Goal: Transaction & Acquisition: Purchase product/service

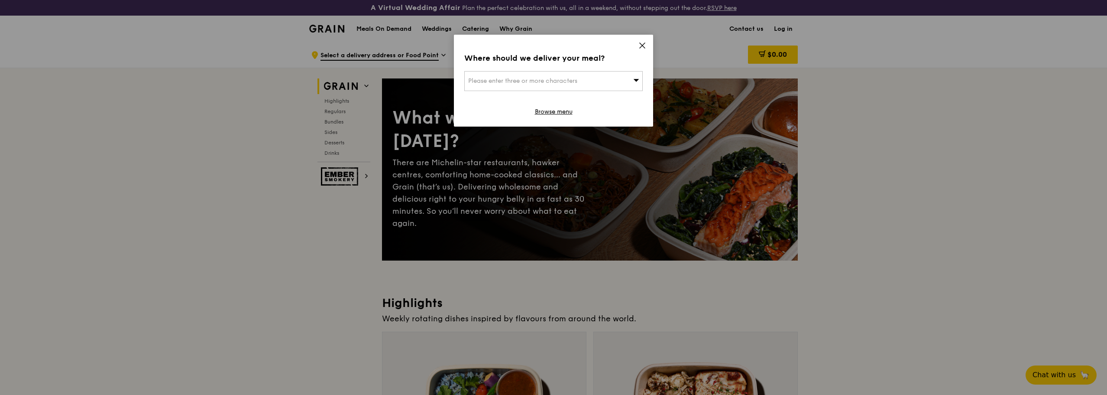
click at [597, 81] on div "Please enter three or more characters" at bounding box center [553, 81] width 178 height 20
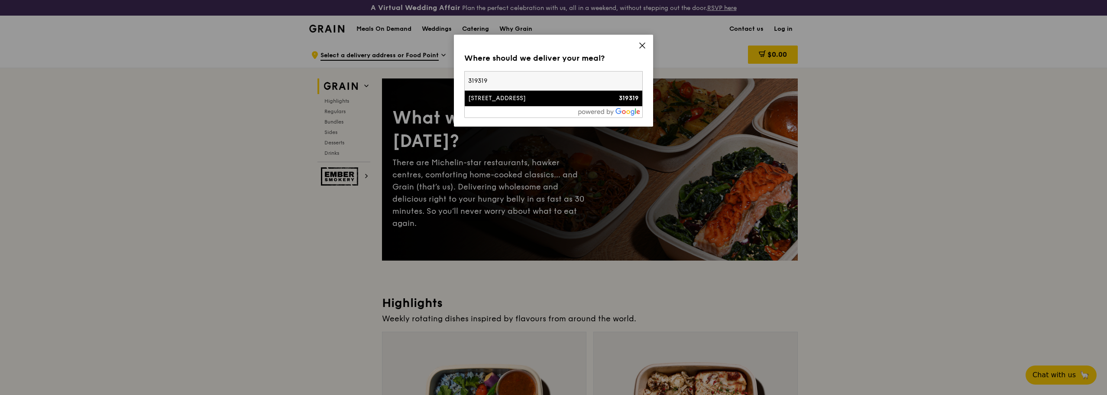
type input "319319"
click at [574, 97] on div "[STREET_ADDRESS]" at bounding box center [532, 98] width 128 height 9
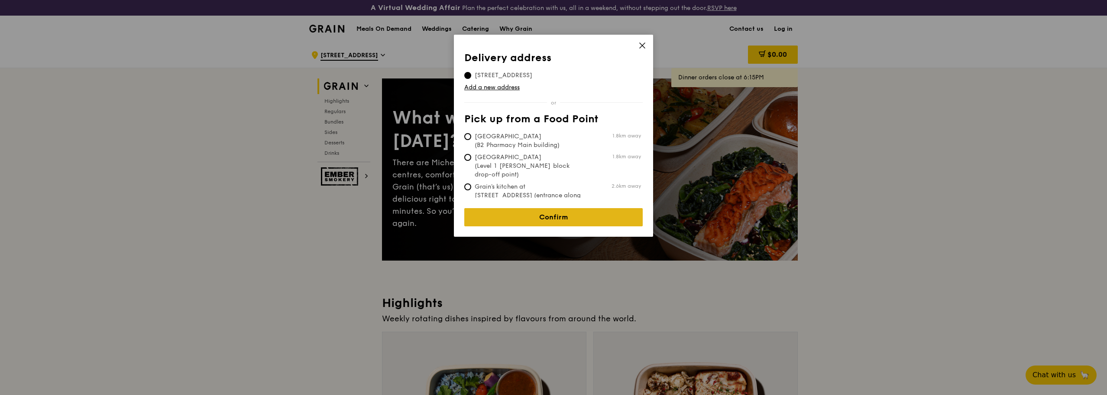
click at [573, 214] on link "Confirm" at bounding box center [553, 217] width 178 height 18
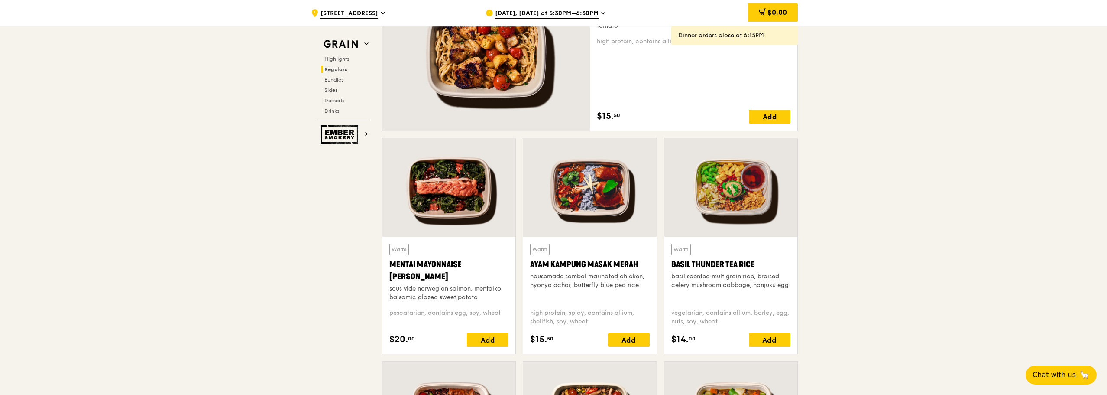
scroll to position [736, 0]
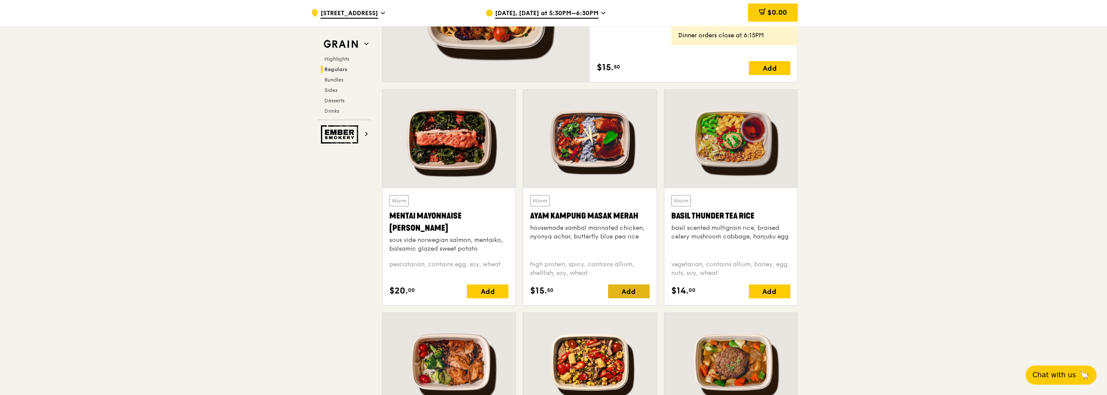
click at [628, 292] on div "Add" at bounding box center [629, 291] width 42 height 14
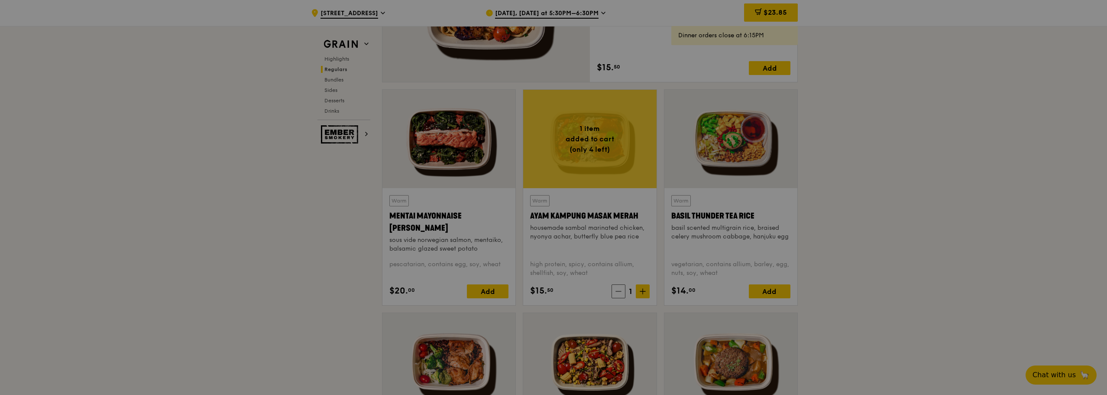
click at [644, 292] on div at bounding box center [553, 197] width 1107 height 395
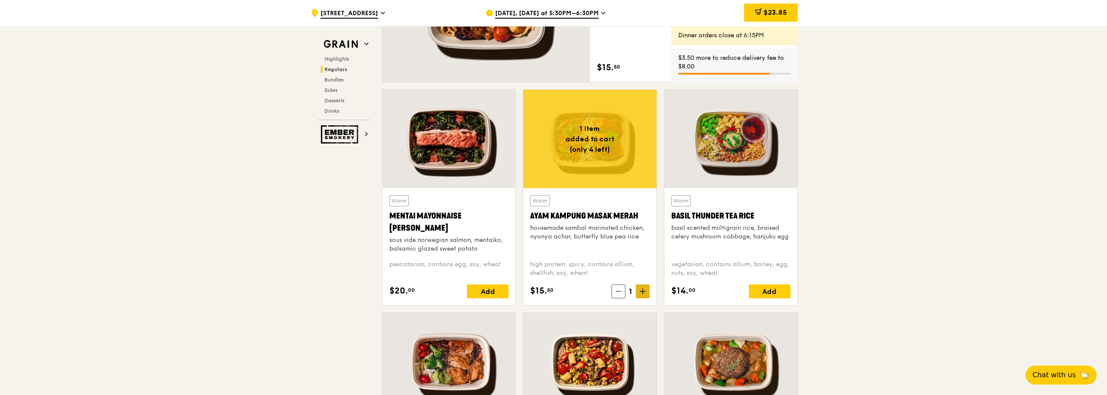
click at [644, 292] on icon at bounding box center [643, 291] width 6 height 6
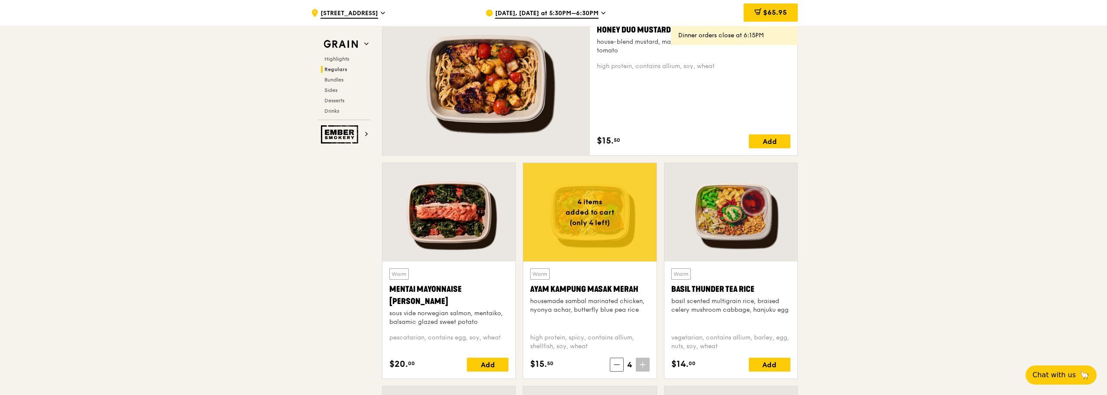
scroll to position [563, 0]
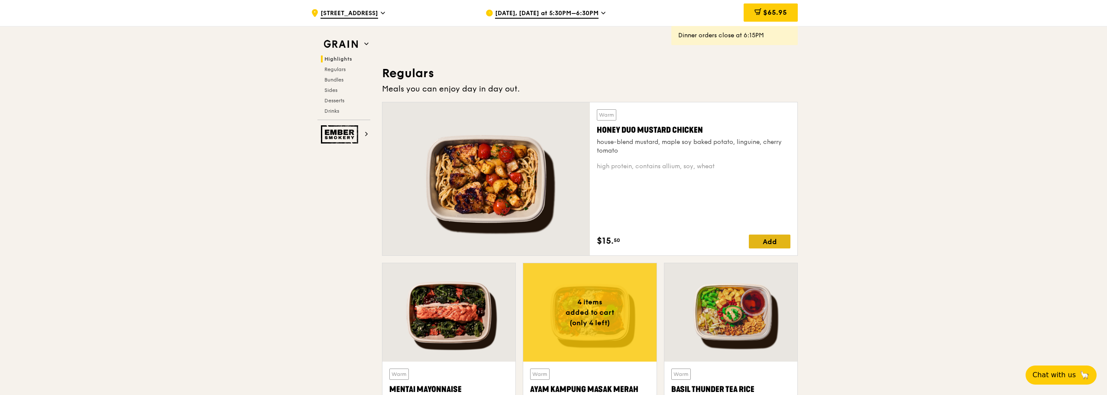
click at [763, 234] on div "Add" at bounding box center [770, 241] width 42 height 14
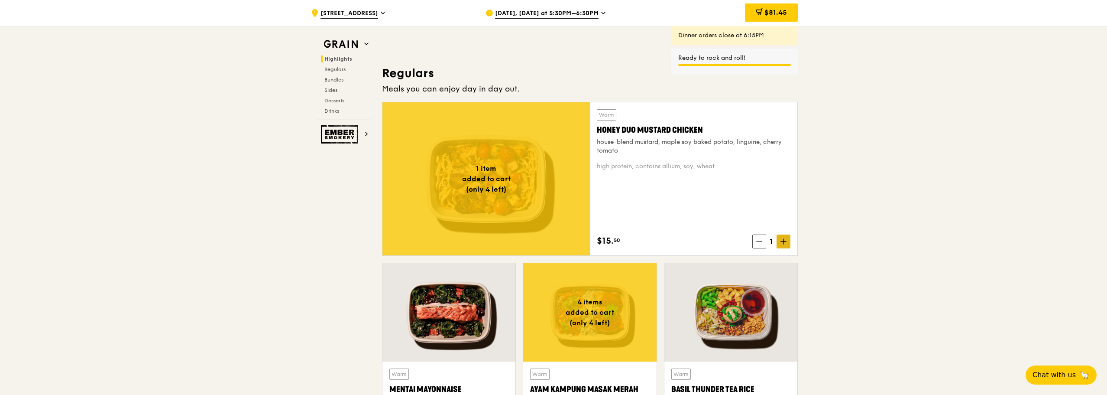
click at [781, 239] on icon at bounding box center [783, 241] width 6 height 6
click at [784, 243] on icon at bounding box center [783, 241] width 6 height 6
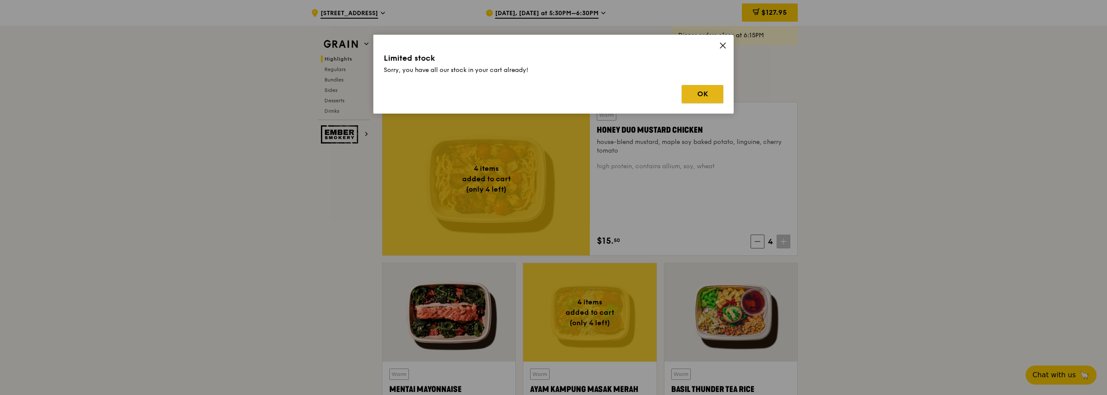
click at [696, 96] on button "OK" at bounding box center [703, 94] width 42 height 18
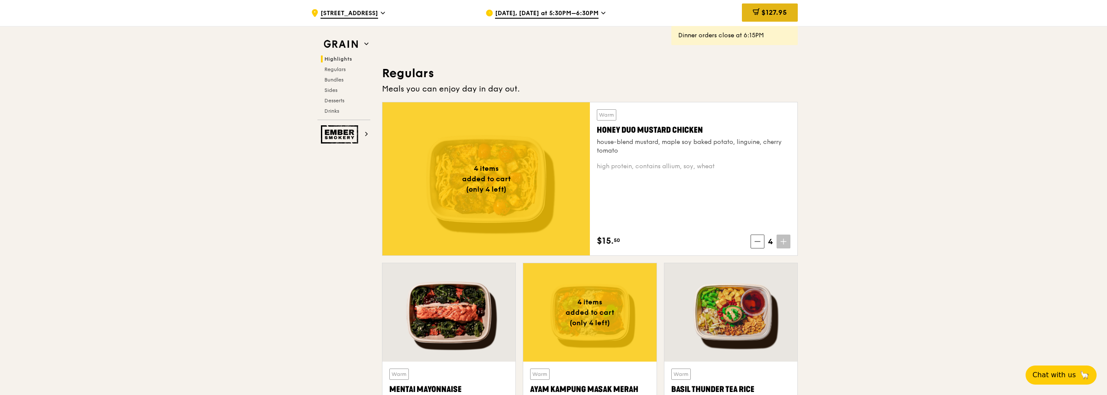
click at [766, 19] on div "$127.95" at bounding box center [770, 12] width 56 height 18
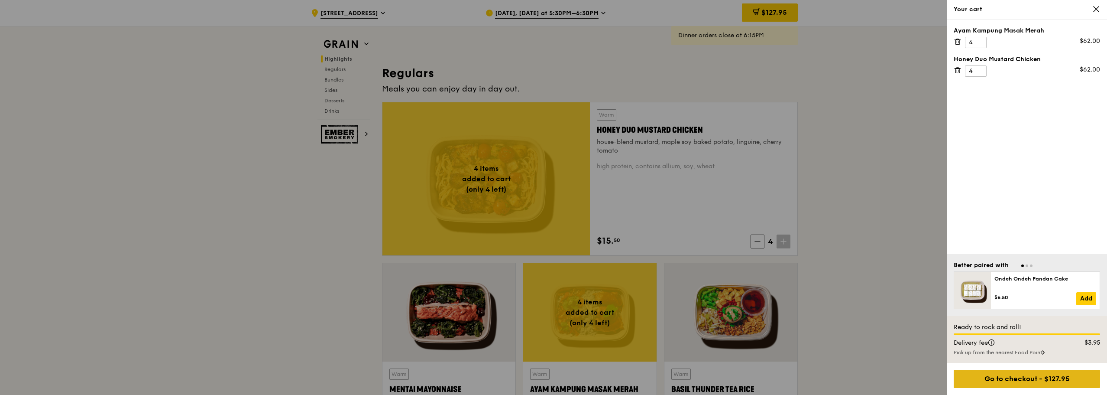
click at [1012, 384] on div "Go to checkout - $127.95" at bounding box center [1027, 378] width 146 height 18
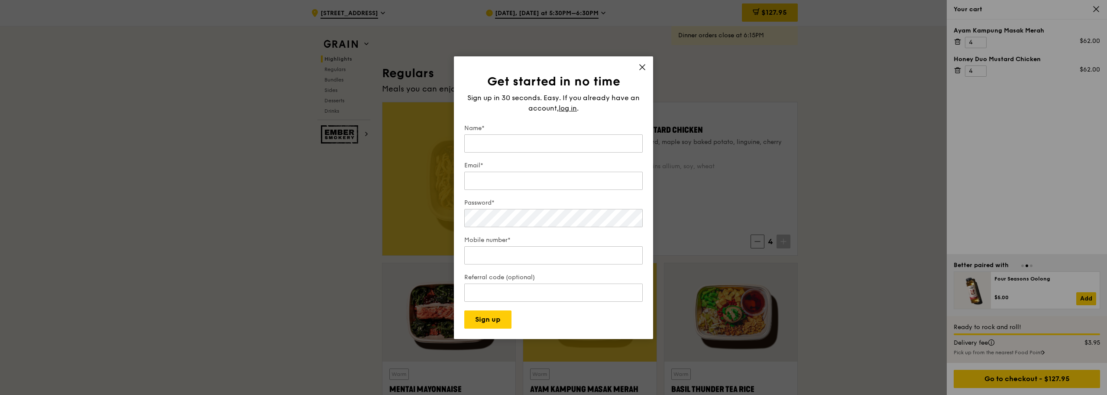
click at [641, 60] on div "Get started in no time Sign up in 30 seconds. Easy. If you already have an acco…" at bounding box center [553, 197] width 199 height 282
click at [641, 69] on icon at bounding box center [642, 67] width 8 height 8
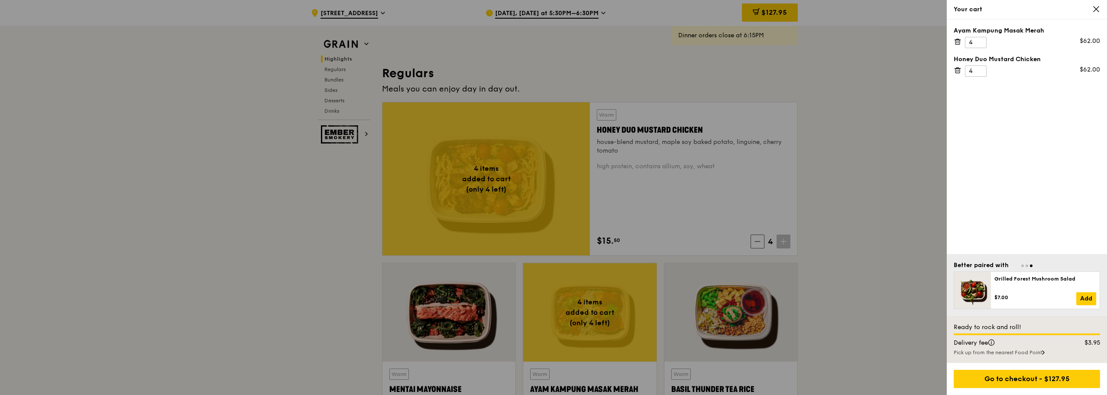
click at [568, 17] on div at bounding box center [553, 197] width 1107 height 395
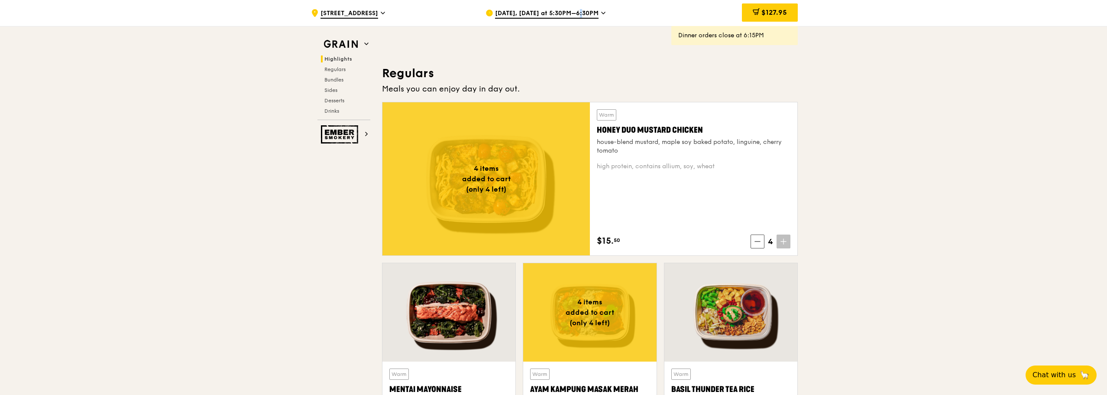
click at [568, 17] on span "[DATE], [DATE] at 5:30PM–6:30PM" at bounding box center [547, 14] width 104 height 10
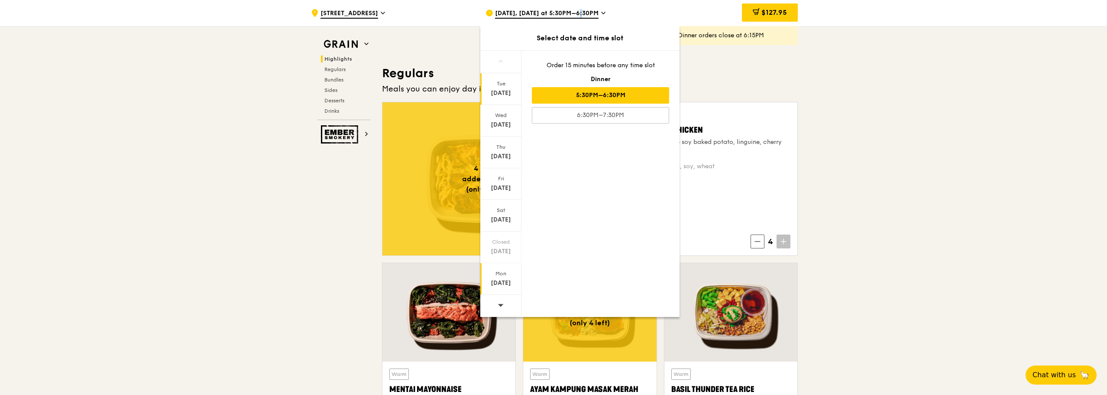
scroll to position [606, 0]
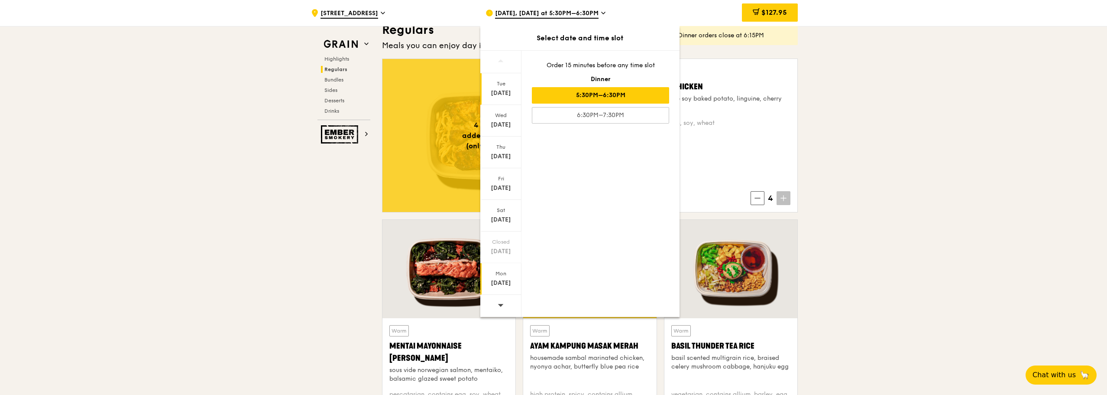
click at [505, 281] on div "[DATE]" at bounding box center [501, 282] width 39 height 9
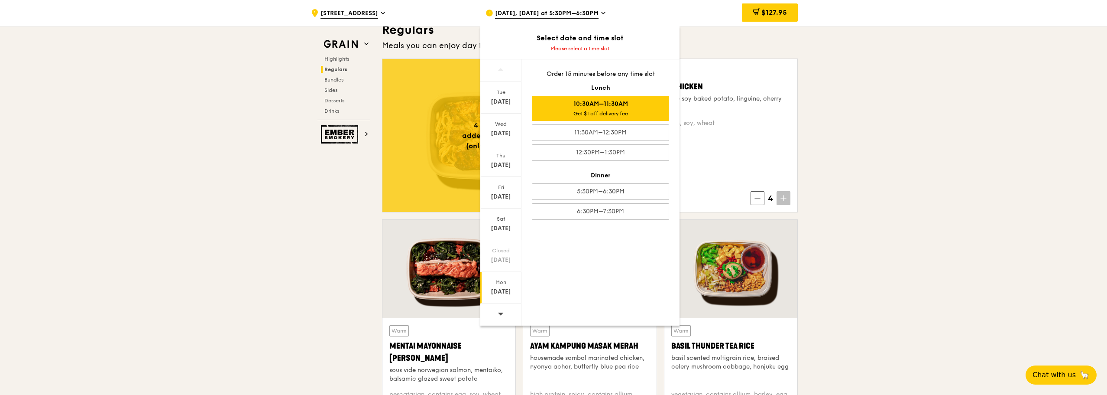
click at [647, 113] on div "Get $1 off delivery fee" at bounding box center [601, 113] width 130 height 7
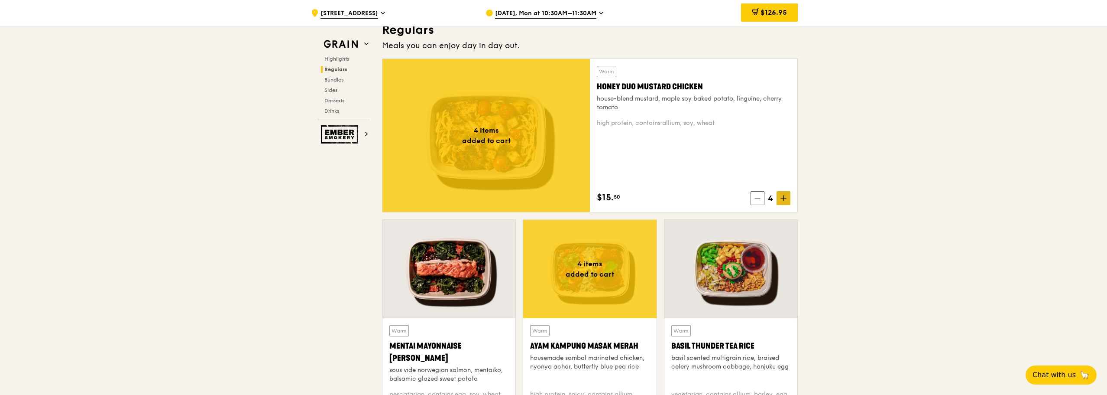
click at [787, 196] on span at bounding box center [784, 198] width 14 height 14
click at [782, 201] on span at bounding box center [784, 198] width 14 height 14
click at [758, 200] on icon at bounding box center [758, 198] width 6 height 6
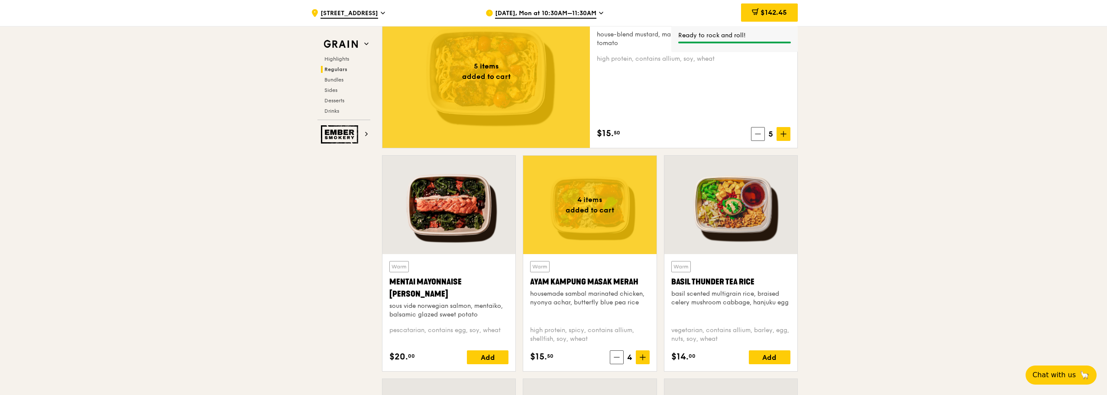
scroll to position [693, 0]
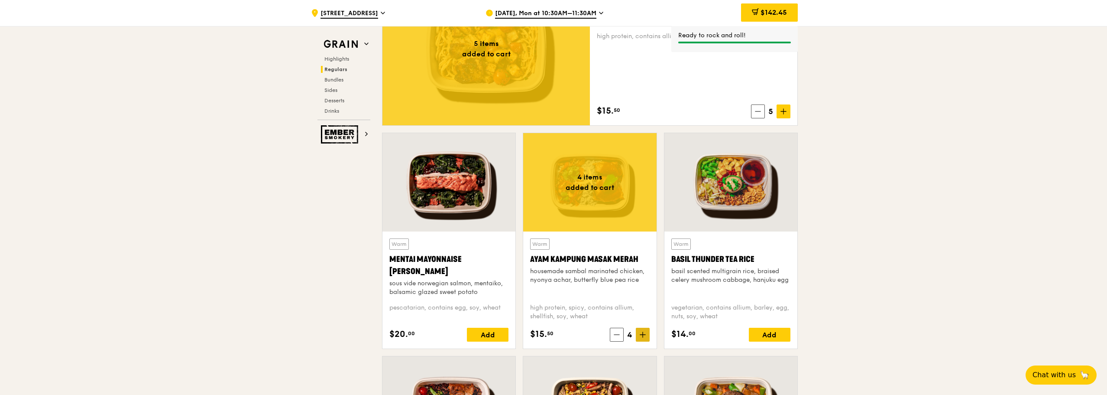
click at [645, 335] on icon at bounding box center [643, 334] width 6 height 6
click at [645, 336] on icon at bounding box center [643, 334] width 6 height 6
click at [644, 337] on icon at bounding box center [643, 334] width 6 height 6
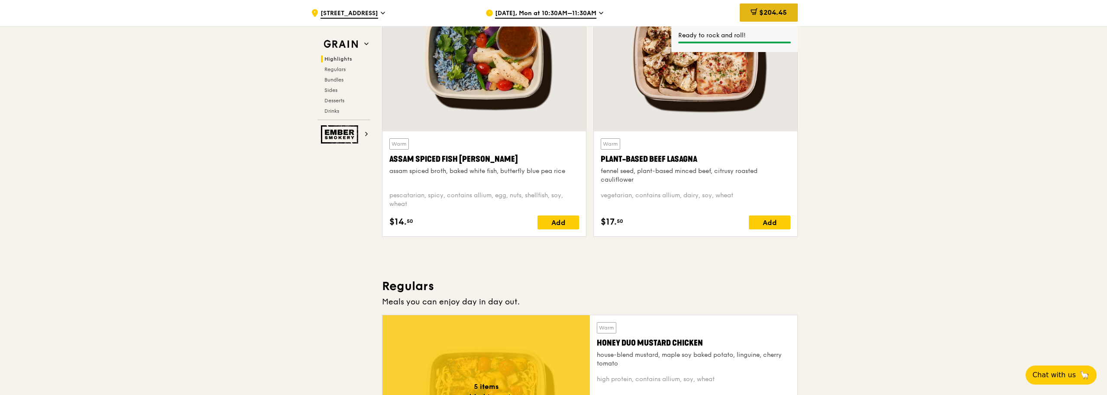
scroll to position [346, 0]
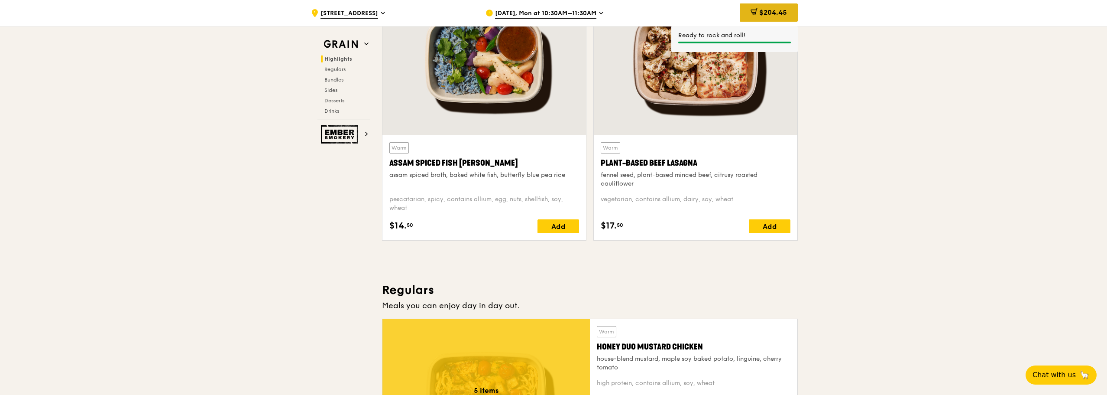
click at [766, 17] on div "$204.45" at bounding box center [769, 12] width 58 height 18
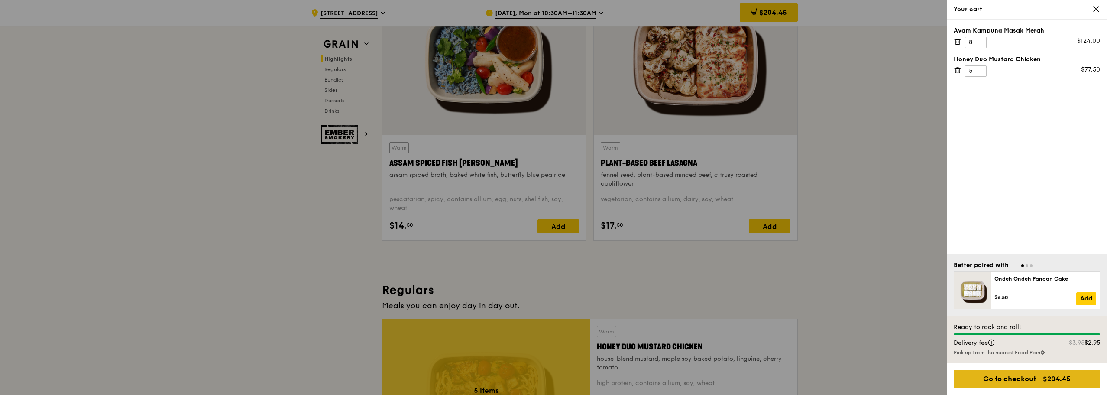
click at [1062, 378] on div "Go to checkout - $204.45" at bounding box center [1027, 378] width 146 height 18
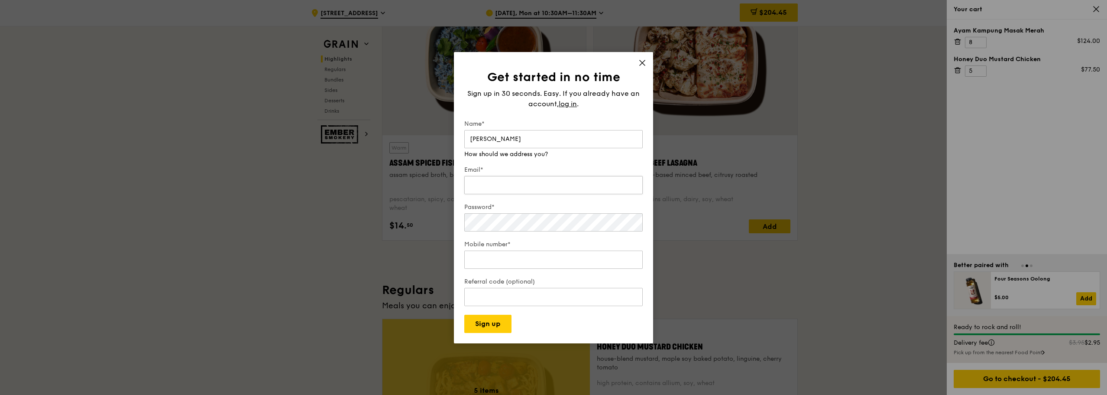
type input "[PERSON_NAME]"
click at [583, 191] on div "Email*" at bounding box center [553, 180] width 178 height 30
type input "[PERSON_NAME][EMAIL_ADDRESS][DOMAIN_NAME]"
click at [548, 259] on input "Mobile number*" at bounding box center [553, 251] width 178 height 18
click at [633, 251] on input "-1" at bounding box center [553, 251] width 178 height 18
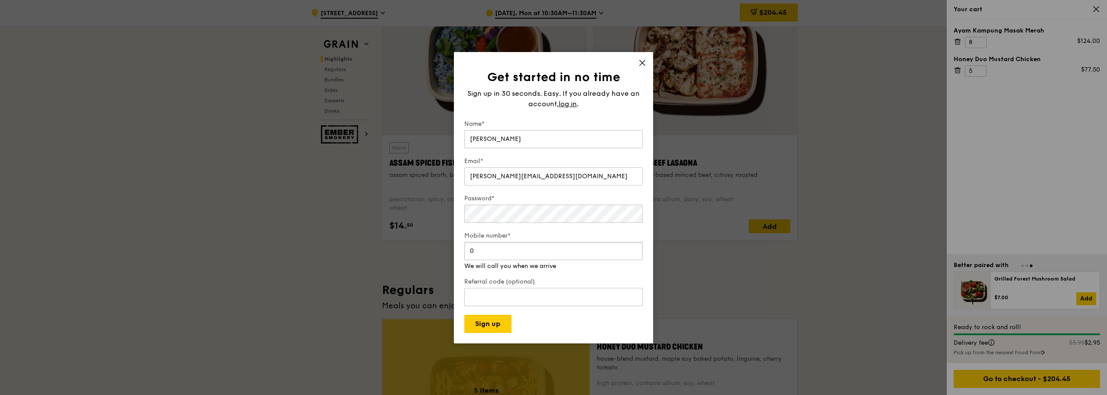
click at [633, 248] on input "0" at bounding box center [553, 251] width 178 height 18
drag, startPoint x: 595, startPoint y: 248, endPoint x: 359, endPoint y: 236, distance: 236.4
click at [359, 236] on div "Get started in no time Sign up in 30 seconds. Easy. If you already have an acco…" at bounding box center [553, 197] width 1107 height 395
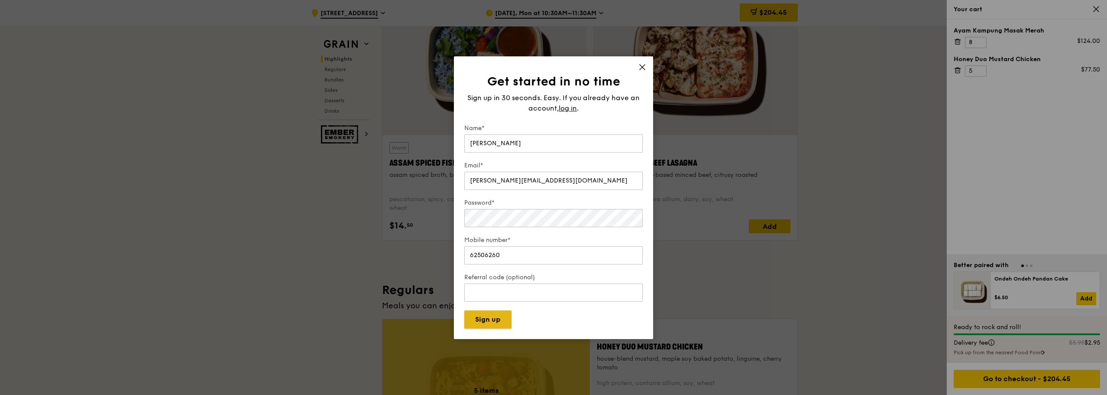
click at [493, 324] on button "Sign up" at bounding box center [487, 319] width 47 height 18
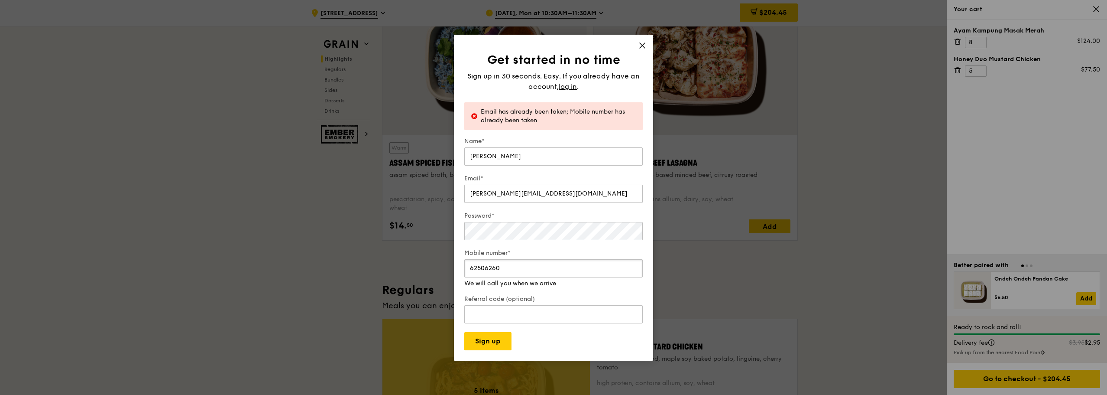
drag, startPoint x: 508, startPoint y: 271, endPoint x: 443, endPoint y: 271, distance: 64.5
click at [443, 271] on div "Get started in no time Sign up in 30 seconds. Easy. If you already have an acco…" at bounding box center [553, 197] width 1107 height 395
type input "96468301"
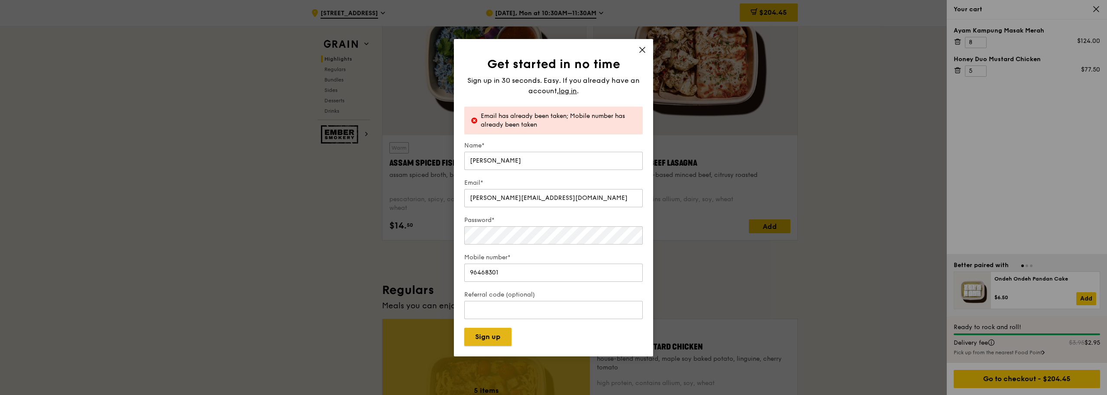
click at [481, 346] on div "Get started in no time Sign up in 30 seconds. Easy. If you already have an acco…" at bounding box center [553, 197] width 199 height 317
click at [481, 340] on button "Sign up" at bounding box center [487, 336] width 47 height 18
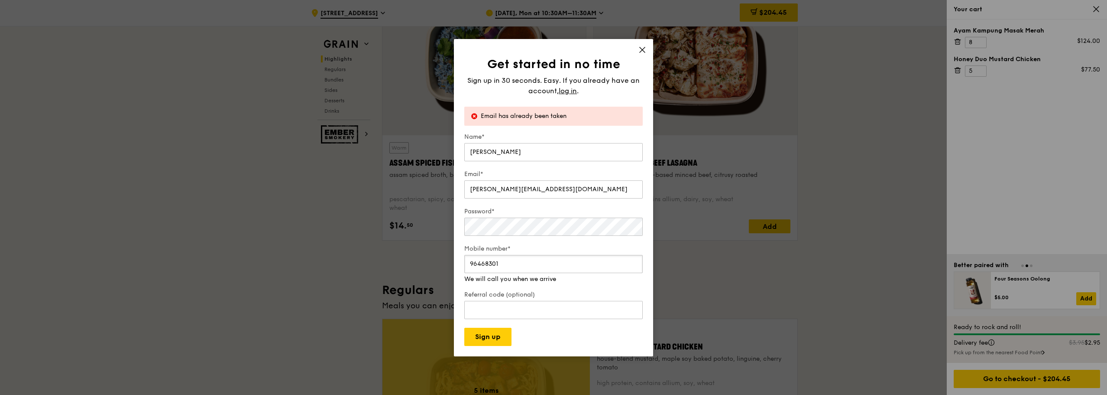
drag, startPoint x: 512, startPoint y: 271, endPoint x: 439, endPoint y: 259, distance: 73.7
click at [439, 259] on div "Get started in no time Sign up in 30 seconds. Easy. If you already have an acco…" at bounding box center [553, 197] width 1107 height 395
drag, startPoint x: 450, startPoint y: 188, endPoint x: 433, endPoint y: 188, distance: 17.3
click at [433, 188] on div "Get started in no time Sign up in 30 seconds. Easy. If you already have an acco…" at bounding box center [553, 197] width 1107 height 395
type input "[EMAIL_ADDRESS][DOMAIN_NAME]"
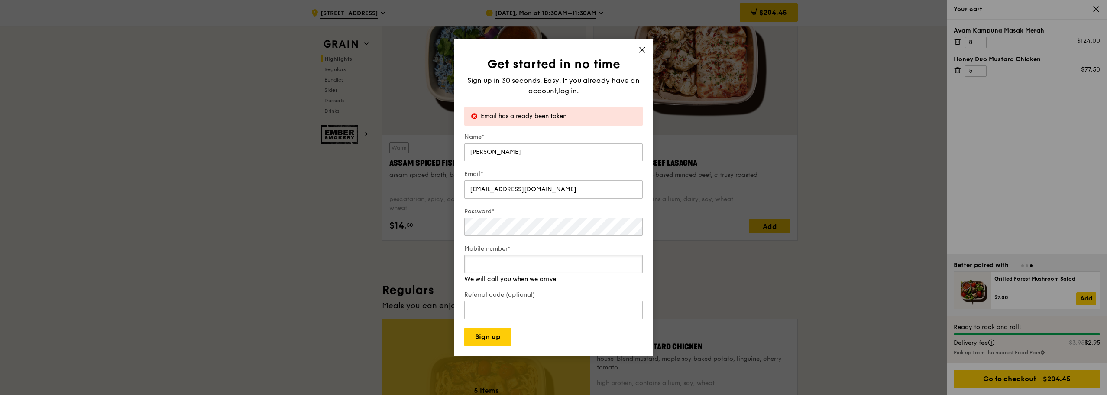
click at [499, 271] on input "Mobile number*" at bounding box center [553, 264] width 178 height 18
type input "96468301"
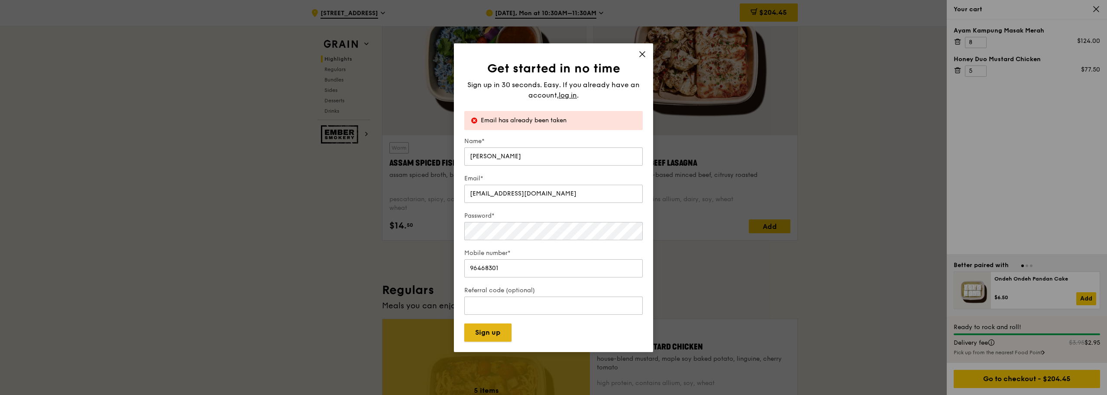
click at [497, 338] on button "Sign up" at bounding box center [487, 332] width 47 height 18
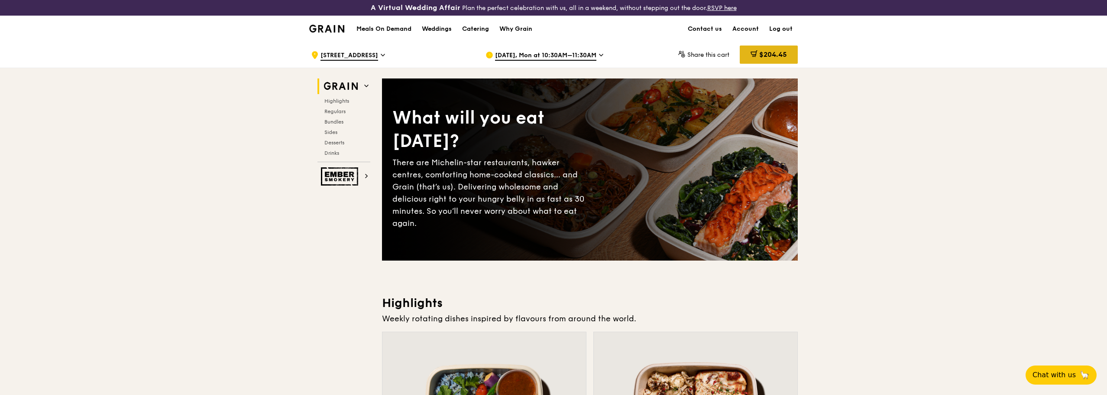
click at [773, 55] on span "$204.45" at bounding box center [773, 54] width 28 height 8
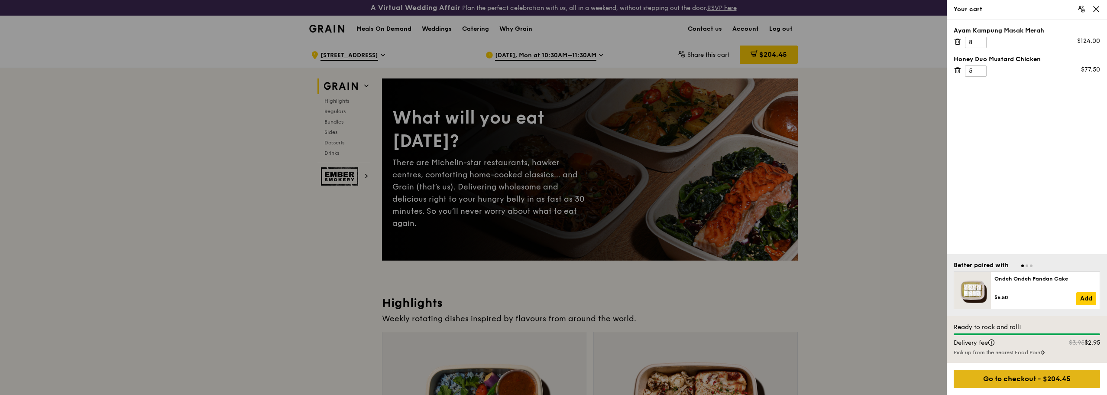
click at [1043, 377] on div "Go to checkout - $204.45" at bounding box center [1027, 378] width 146 height 18
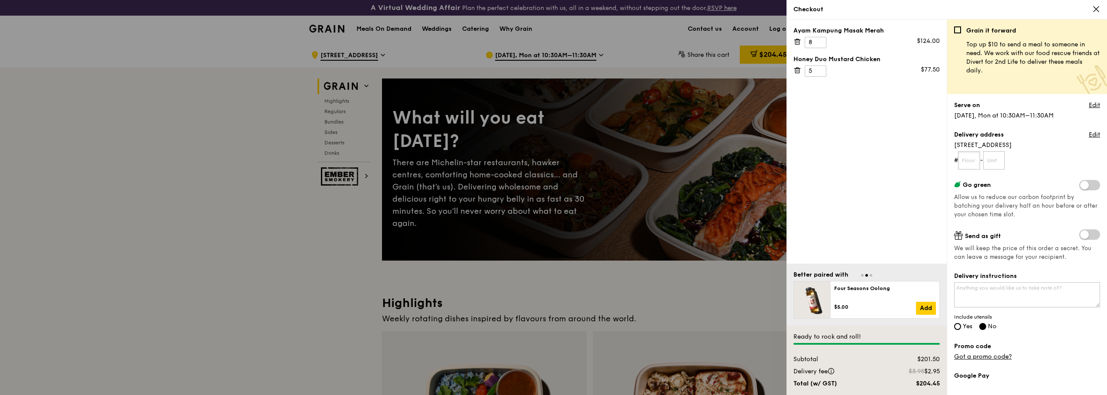
click at [972, 162] on input "text" at bounding box center [969, 160] width 22 height 18
type input "06"
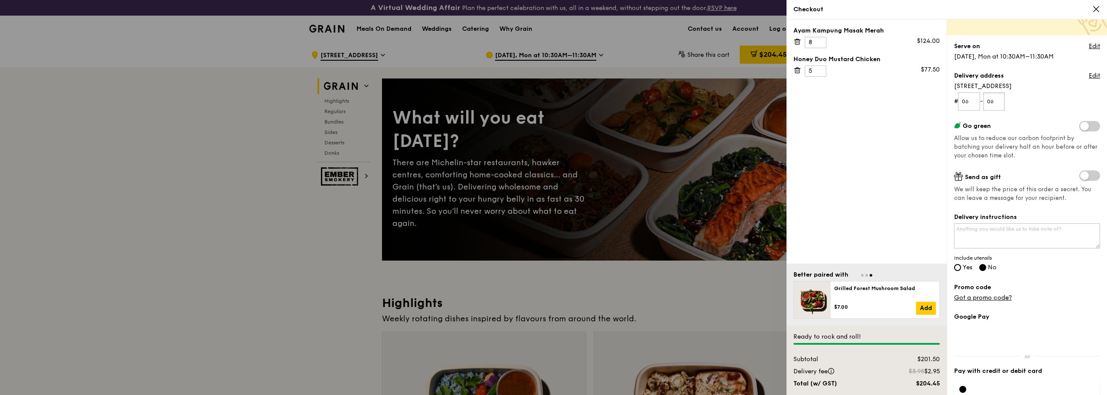
scroll to position [87, 0]
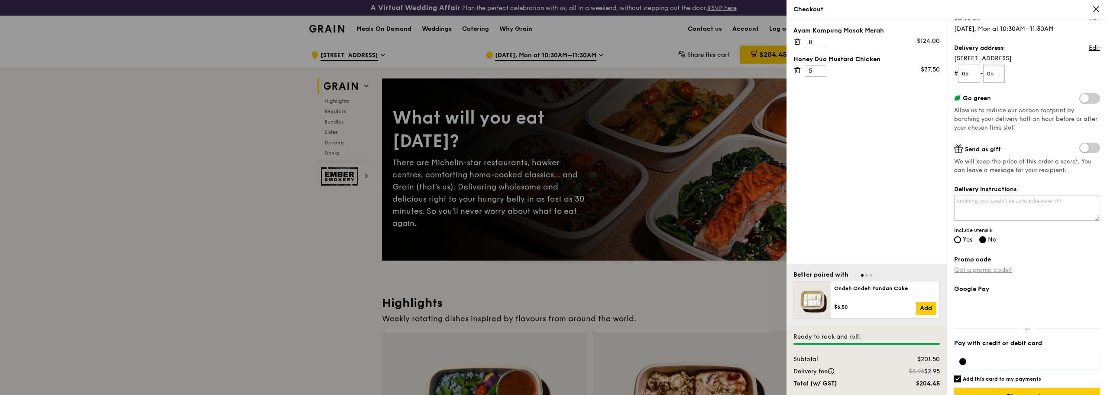
type input "06"
click at [1004, 268] on link "Got a promo code?" at bounding box center [983, 269] width 58 height 7
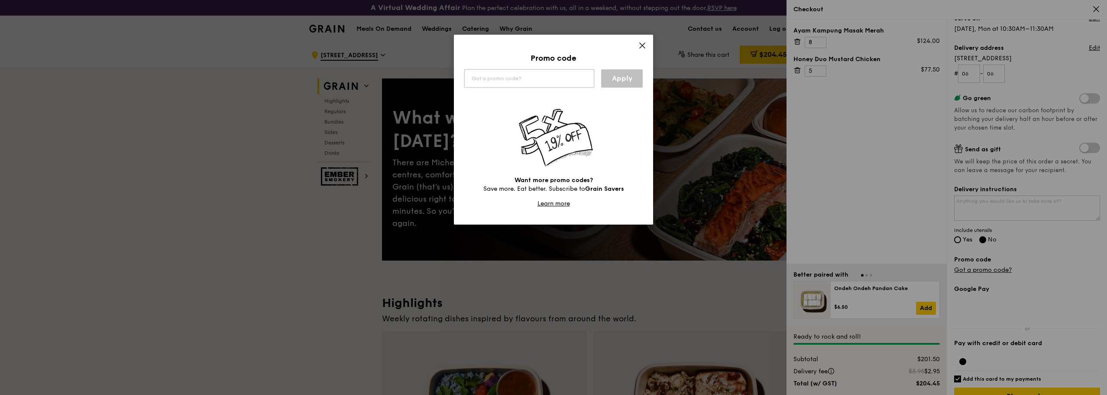
click at [534, 80] on input "text" at bounding box center [529, 78] width 130 height 18
type input "WELCOMEFEAST"
click at [627, 81] on link "Apply" at bounding box center [622, 78] width 42 height 18
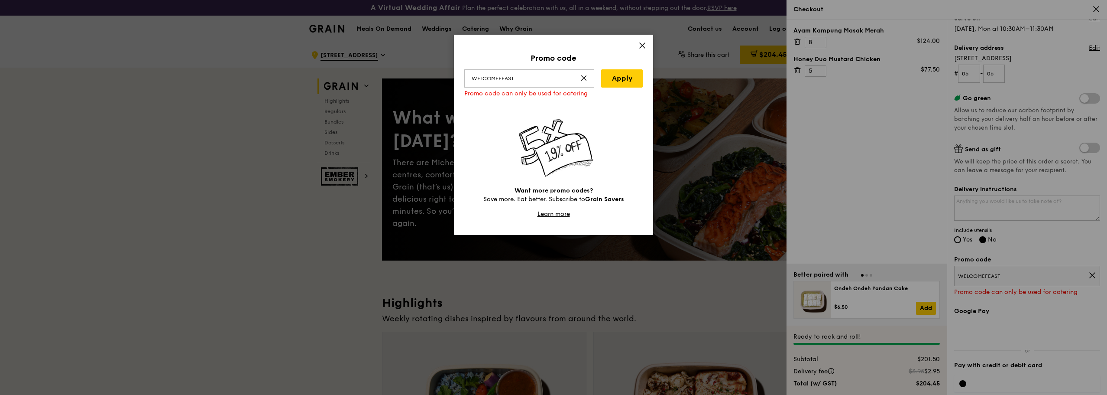
click at [637, 42] on div "Promo code WELCOMEFEAST Apply Promo code can only be used for catering Want mor…" at bounding box center [553, 135] width 199 height 200
click at [641, 45] on icon at bounding box center [642, 46] width 8 height 8
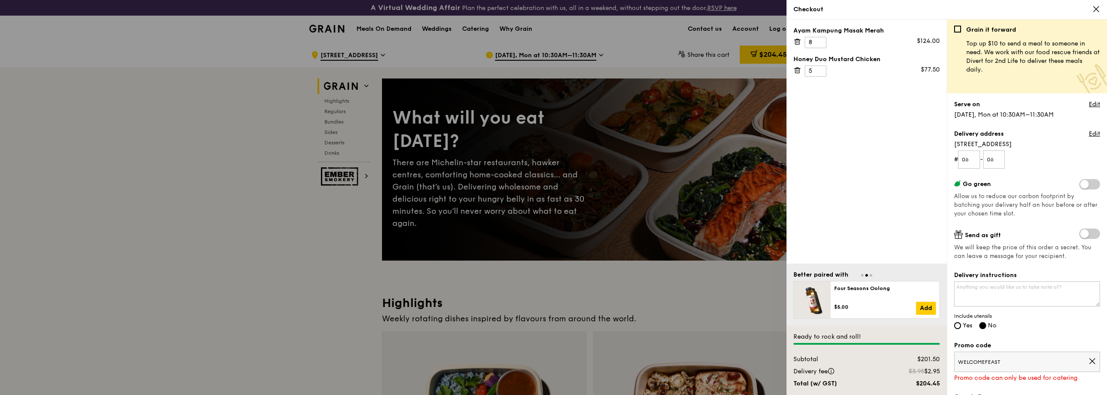
scroll to position [0, 0]
click at [263, 169] on div at bounding box center [553, 197] width 1107 height 395
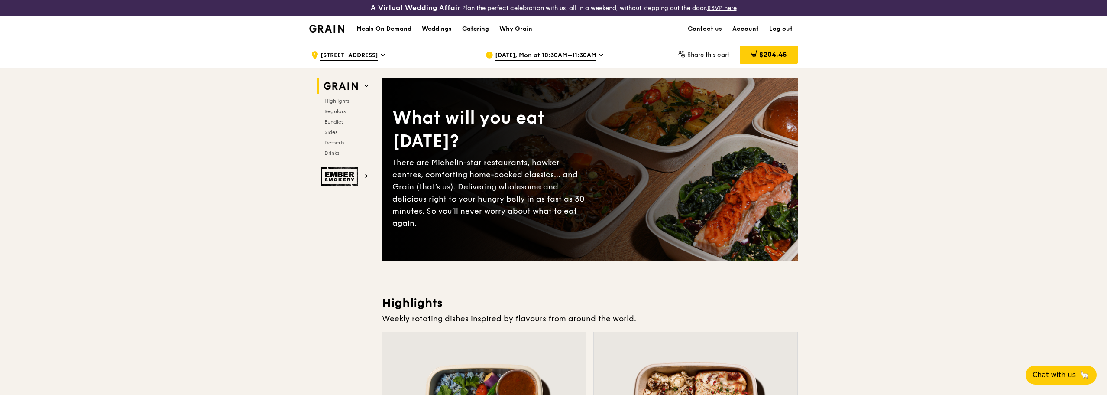
click at [482, 30] on div "Catering" at bounding box center [475, 29] width 27 height 26
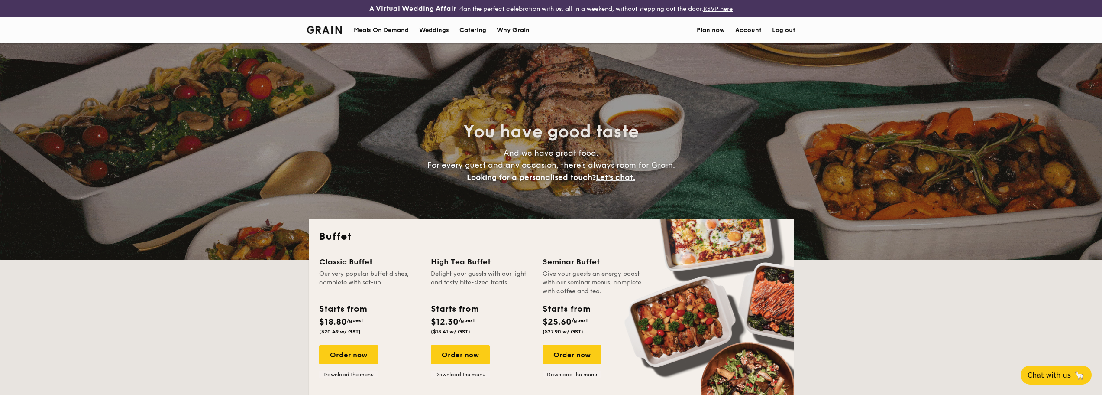
select select
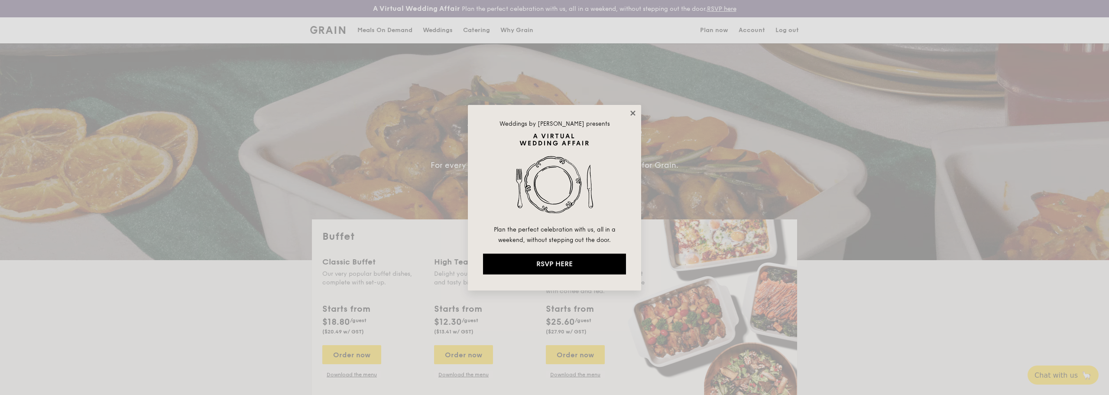
click at [634, 112] on icon at bounding box center [632, 112] width 5 height 5
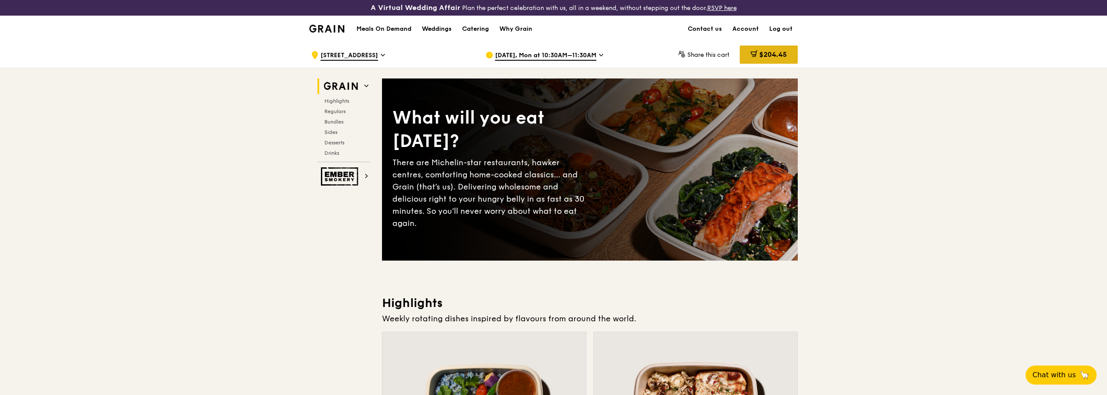
click at [775, 57] on span "$204.45" at bounding box center [773, 54] width 28 height 8
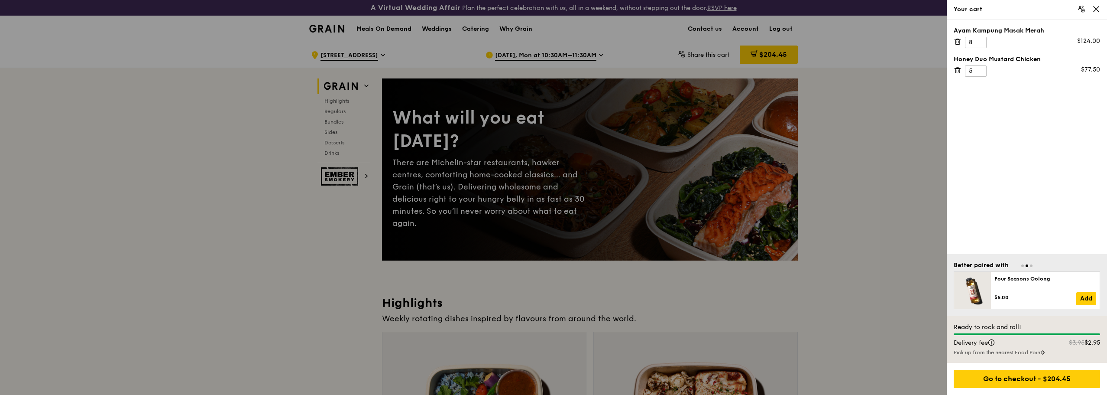
click at [1094, 9] on icon at bounding box center [1096, 9] width 8 height 8
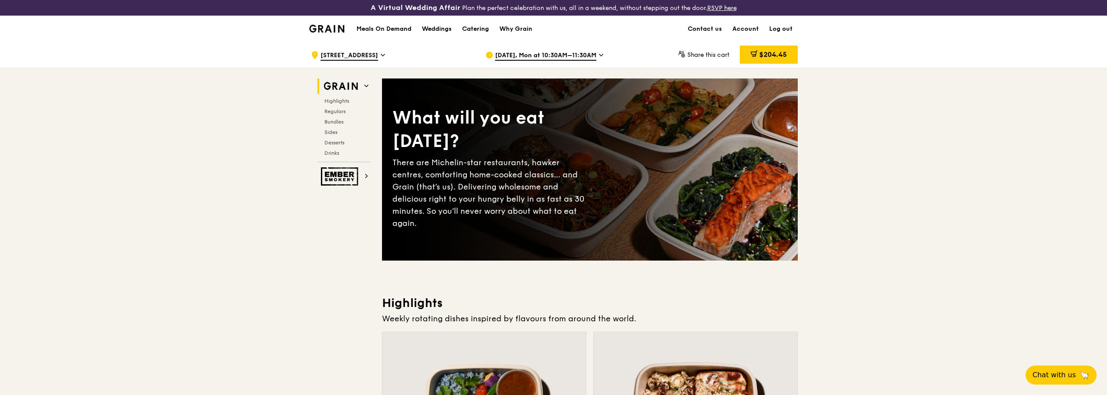
click at [783, 30] on link "Log out" at bounding box center [781, 29] width 34 height 26
